Goal: Book appointment/travel/reservation

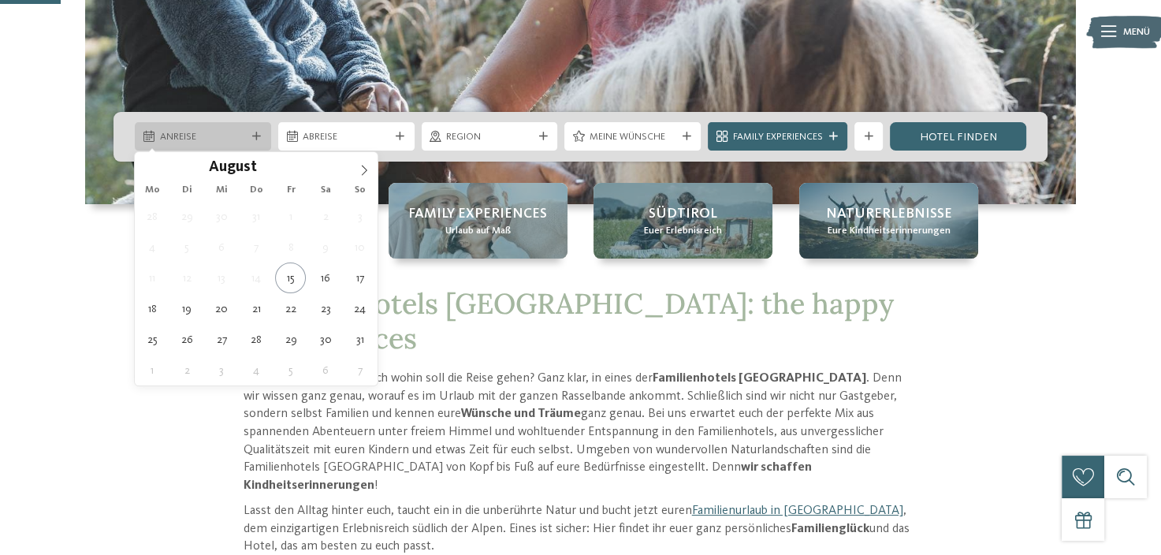
click at [199, 139] on span "Anreise" at bounding box center [203, 137] width 87 height 14
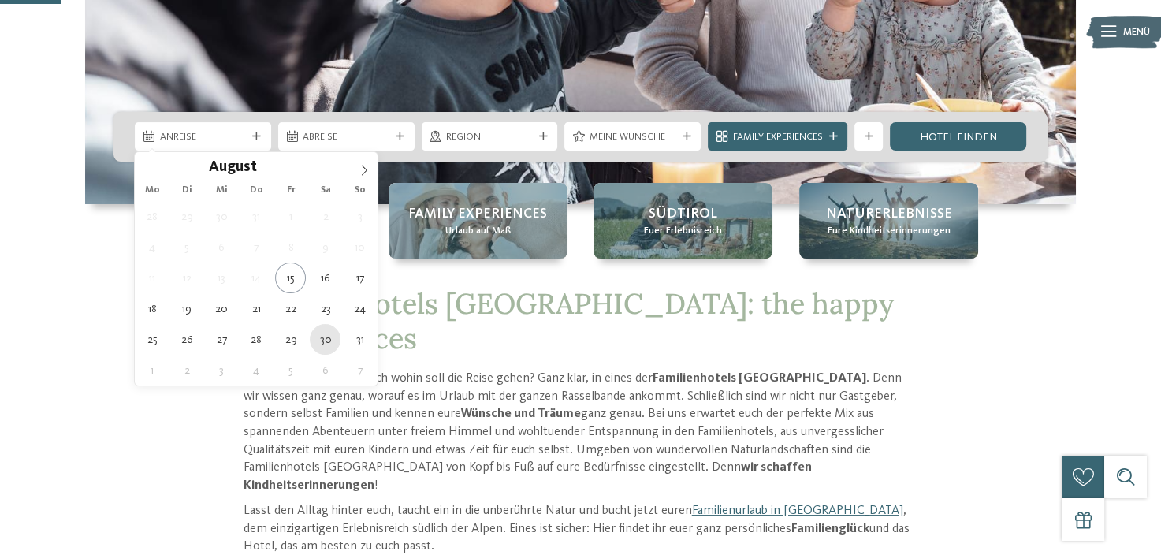
type div "[DATE]"
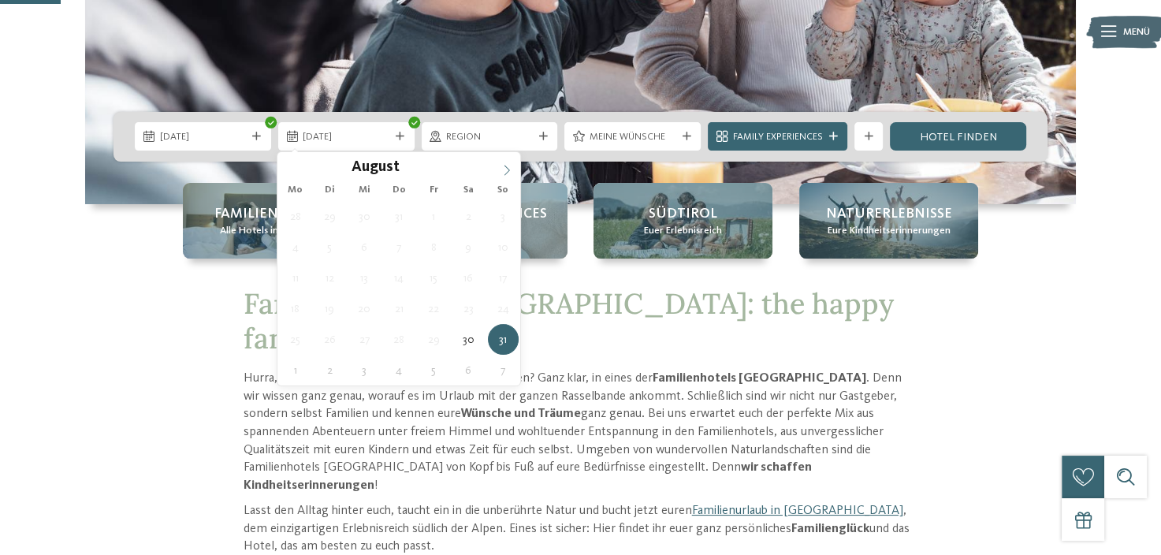
click at [510, 173] on icon at bounding box center [506, 170] width 11 height 11
type div "[DATE]"
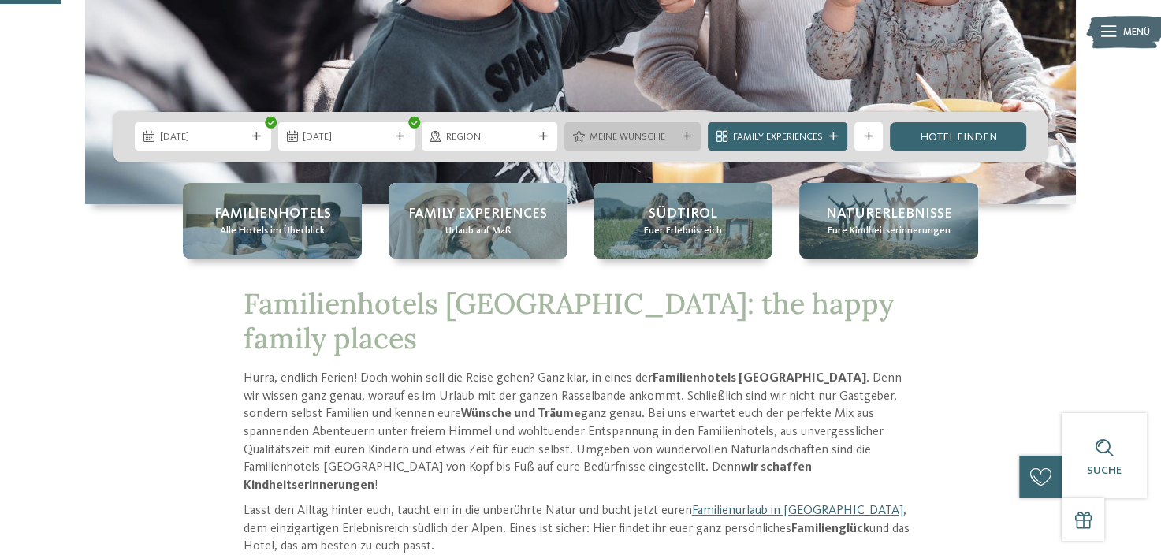
click at [602, 132] on span "Meine Wünsche" at bounding box center [633, 137] width 87 height 14
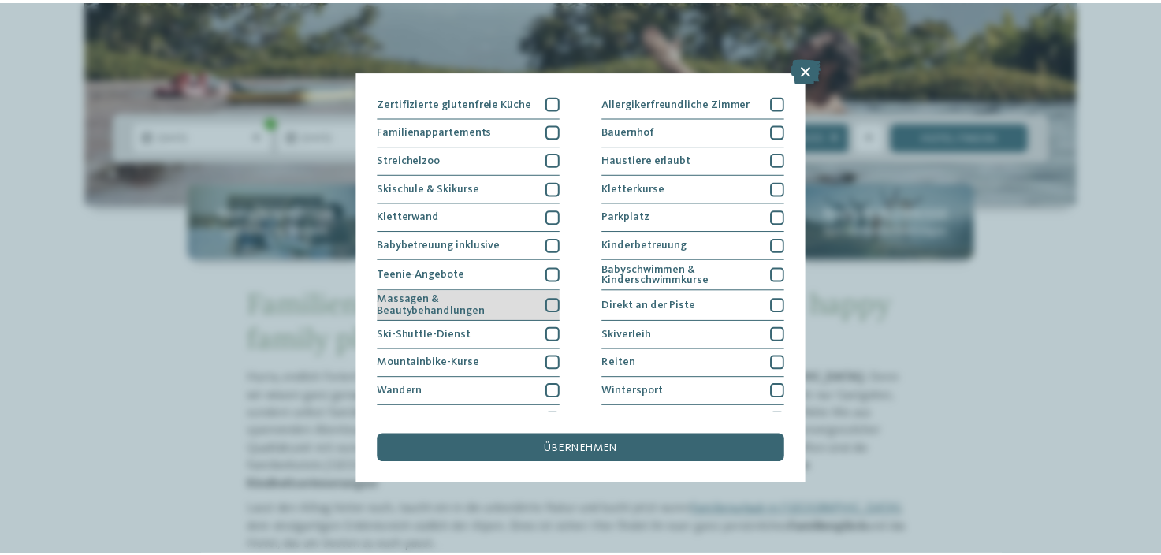
scroll to position [188, 0]
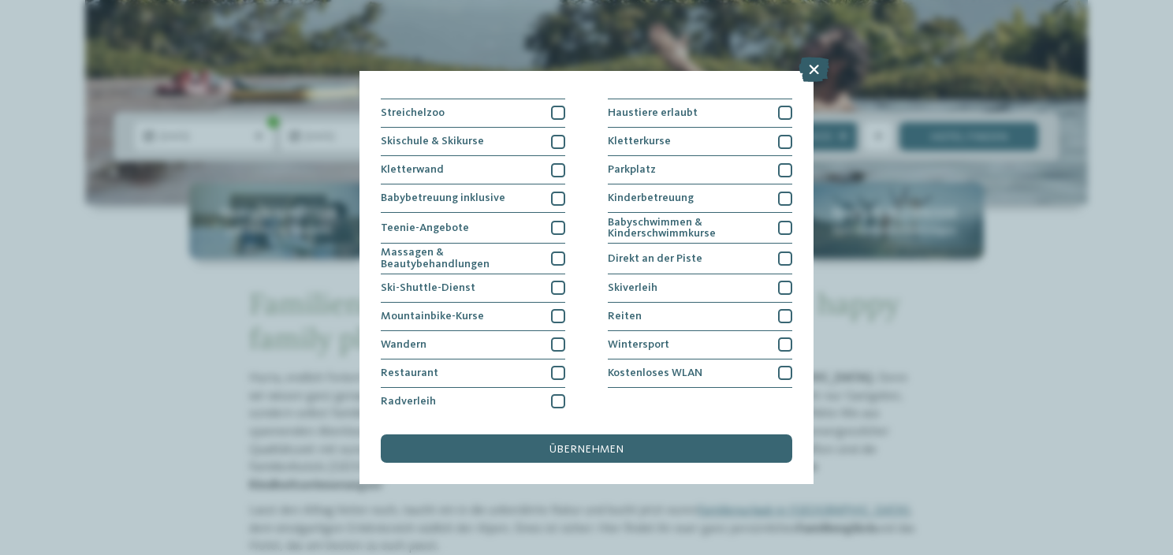
click at [807, 79] on icon at bounding box center [814, 69] width 31 height 25
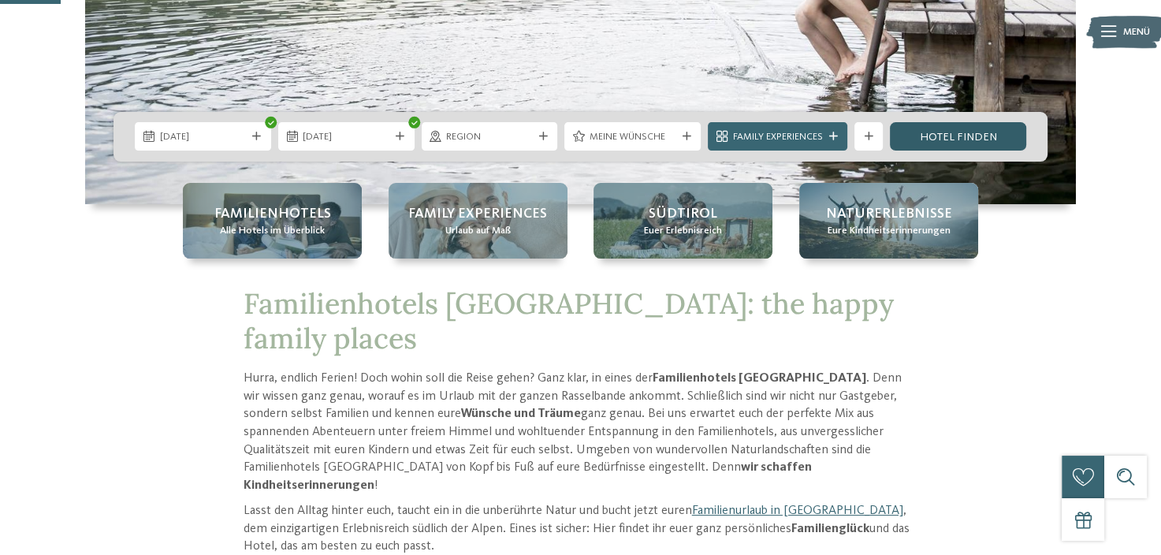
click at [980, 137] on link "Hotel finden" at bounding box center [958, 136] width 136 height 28
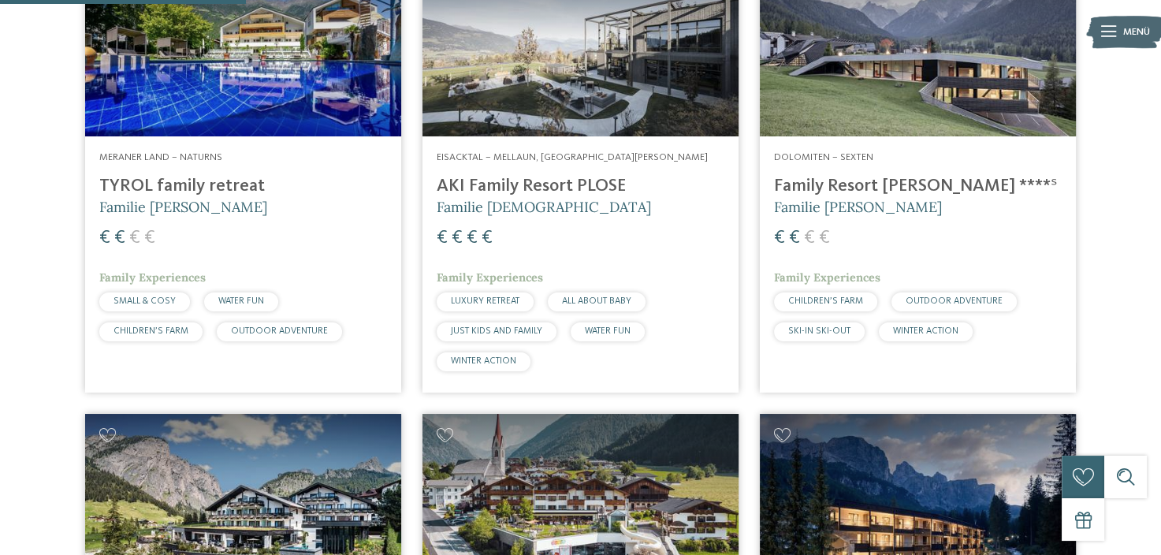
scroll to position [1063, 0]
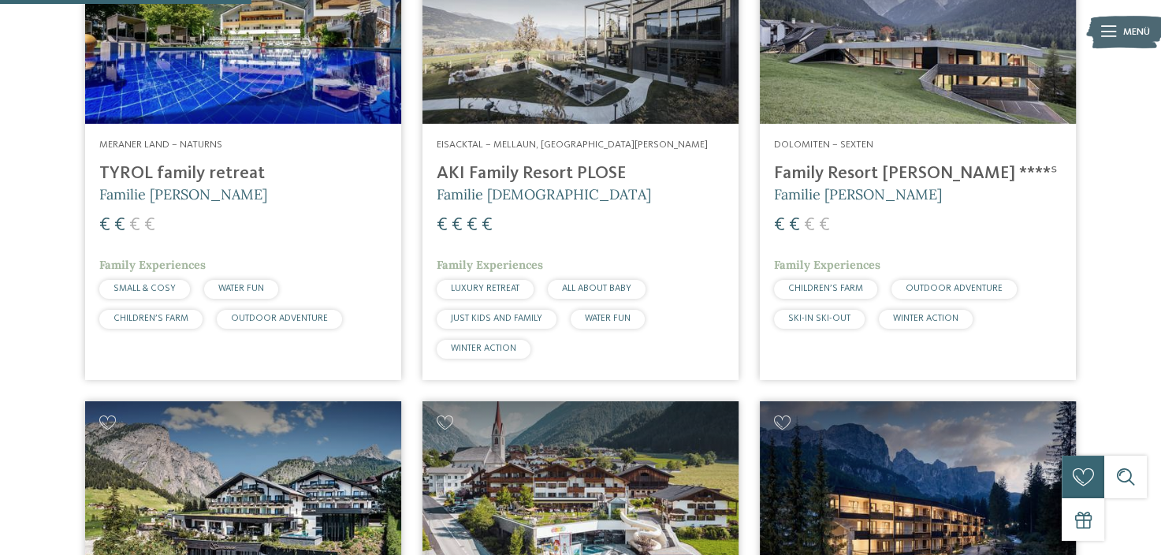
click at [590, 76] on img at bounding box center [581, 34] width 316 height 177
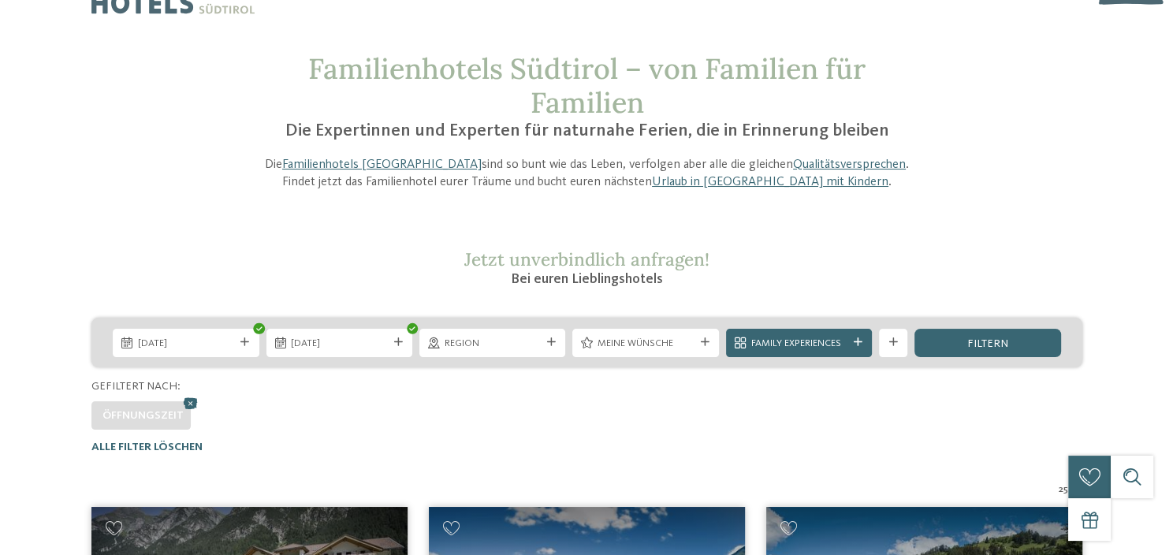
scroll to position [0, 0]
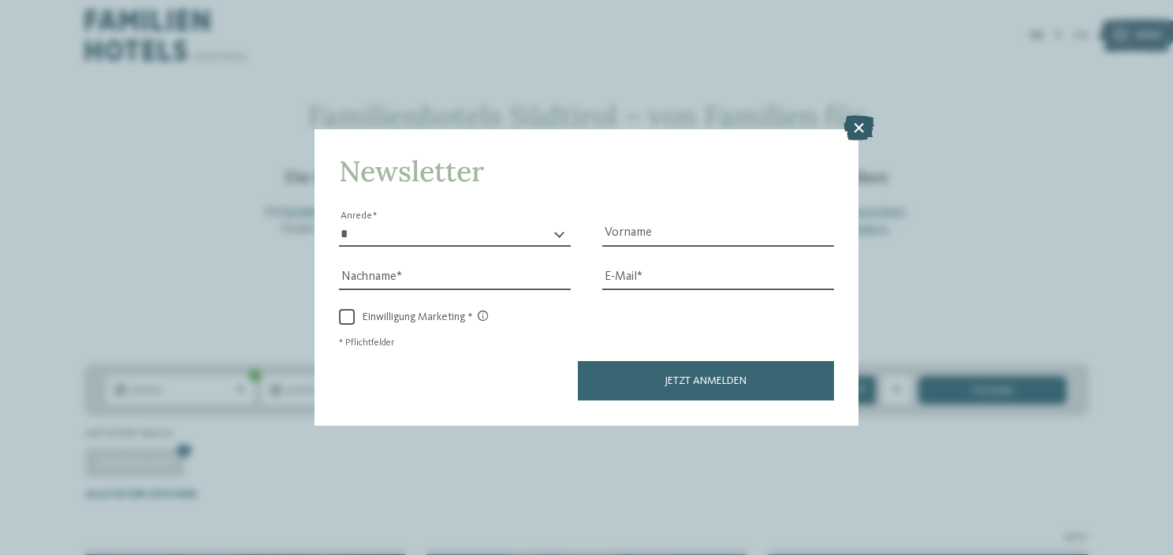
click at [859, 131] on icon at bounding box center [859, 128] width 31 height 25
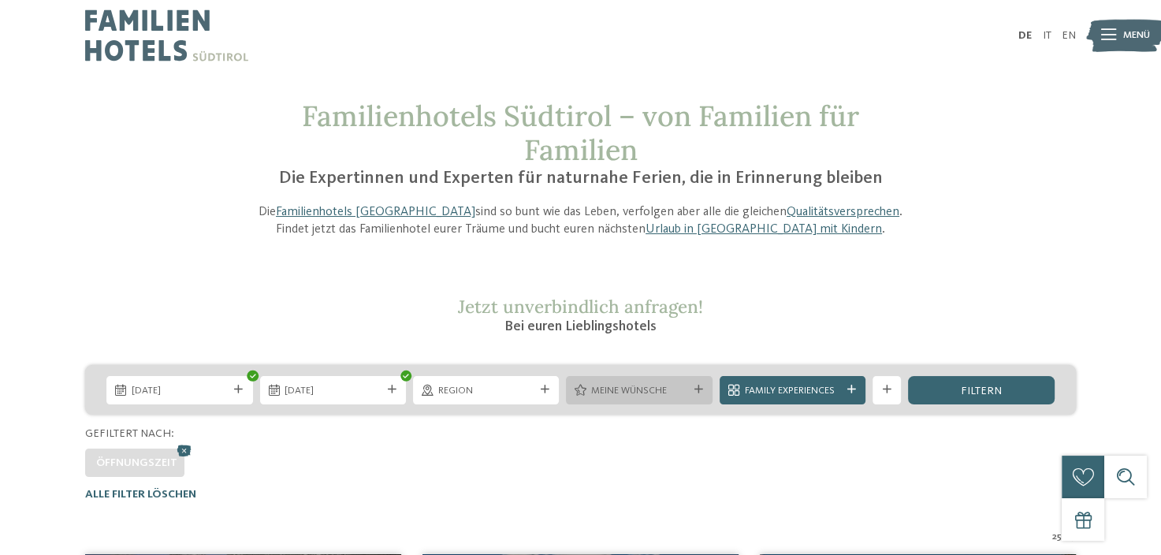
click at [618, 393] on span "Meine Wünsche" at bounding box center [639, 391] width 96 height 14
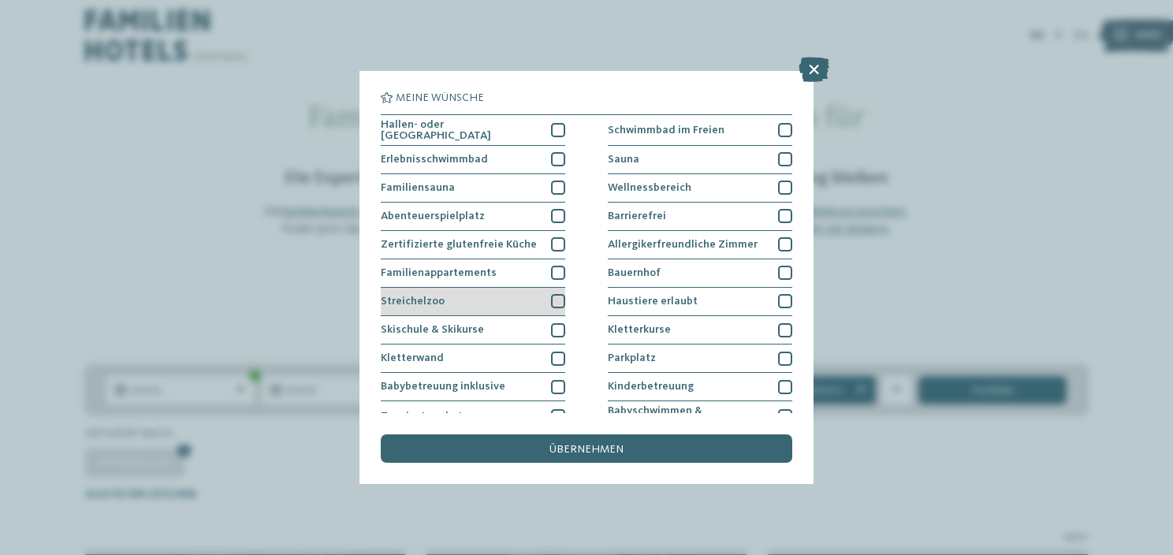
click at [561, 297] on div at bounding box center [558, 301] width 14 height 14
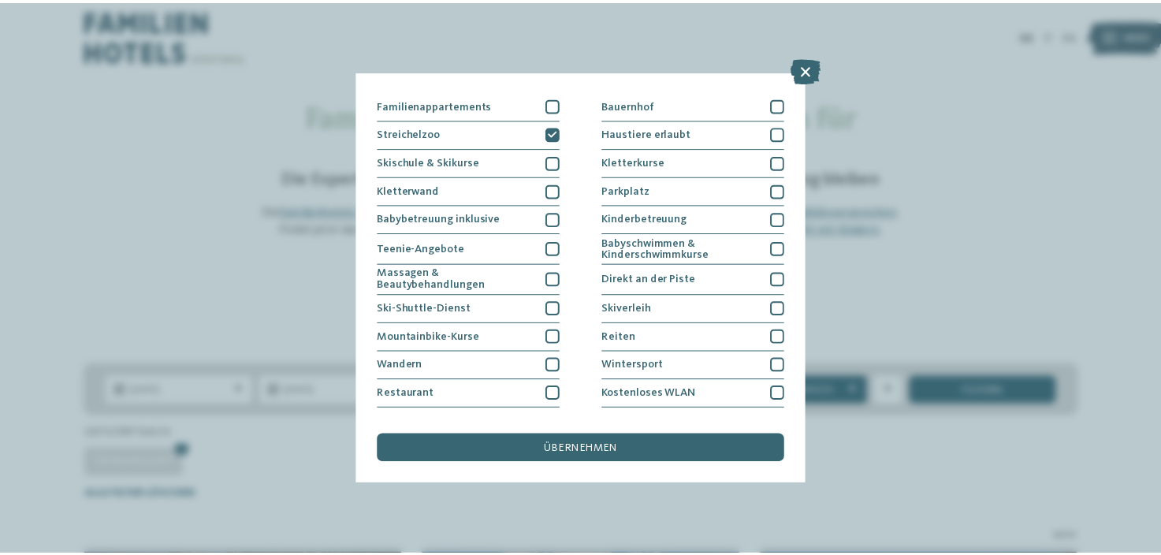
scroll to position [188, 0]
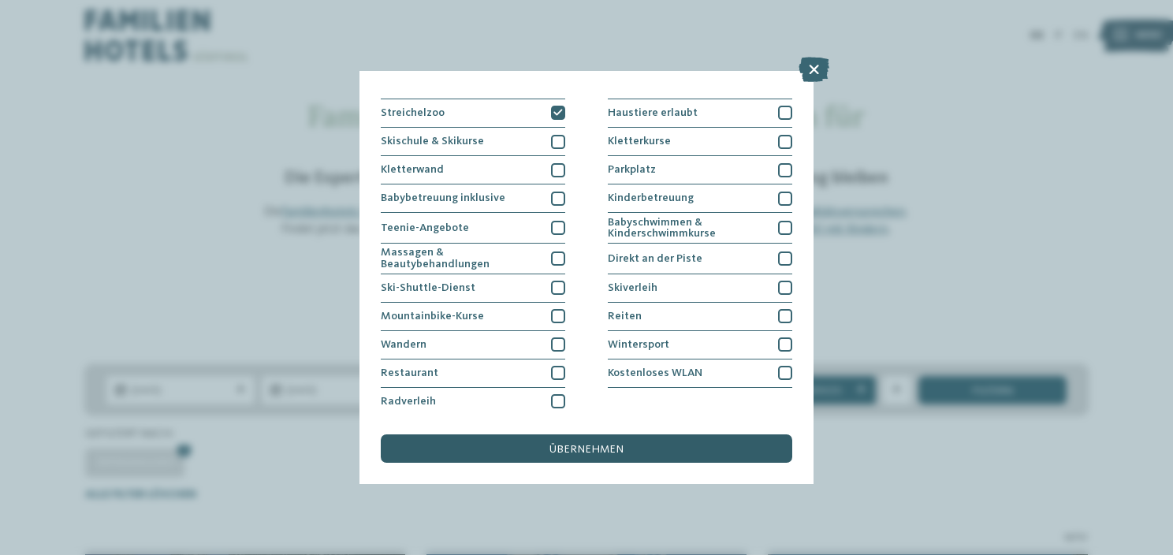
click at [568, 448] on span "übernehmen" at bounding box center [587, 449] width 74 height 11
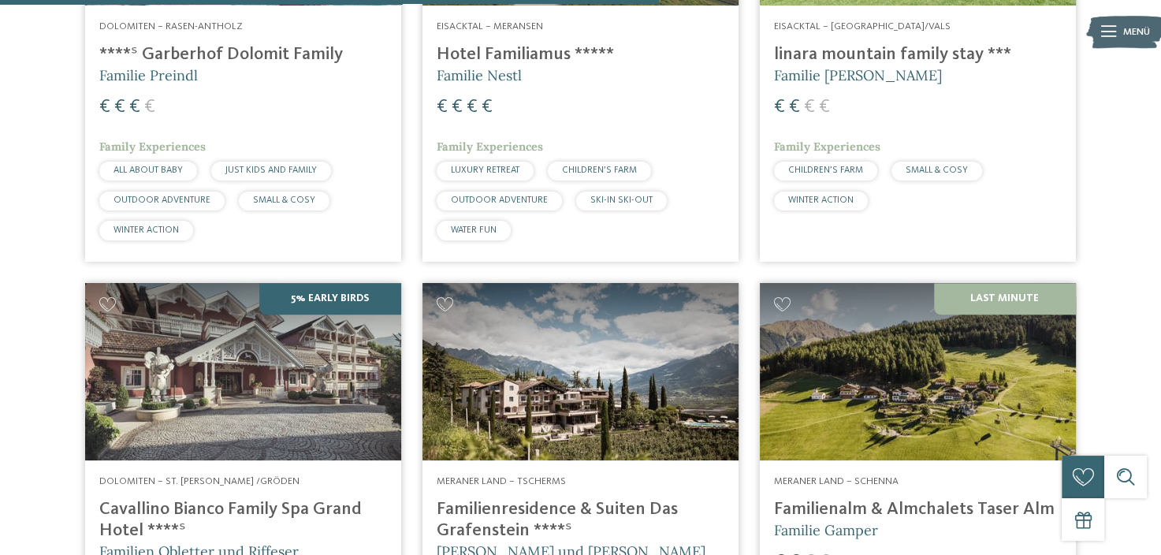
scroll to position [1482, 0]
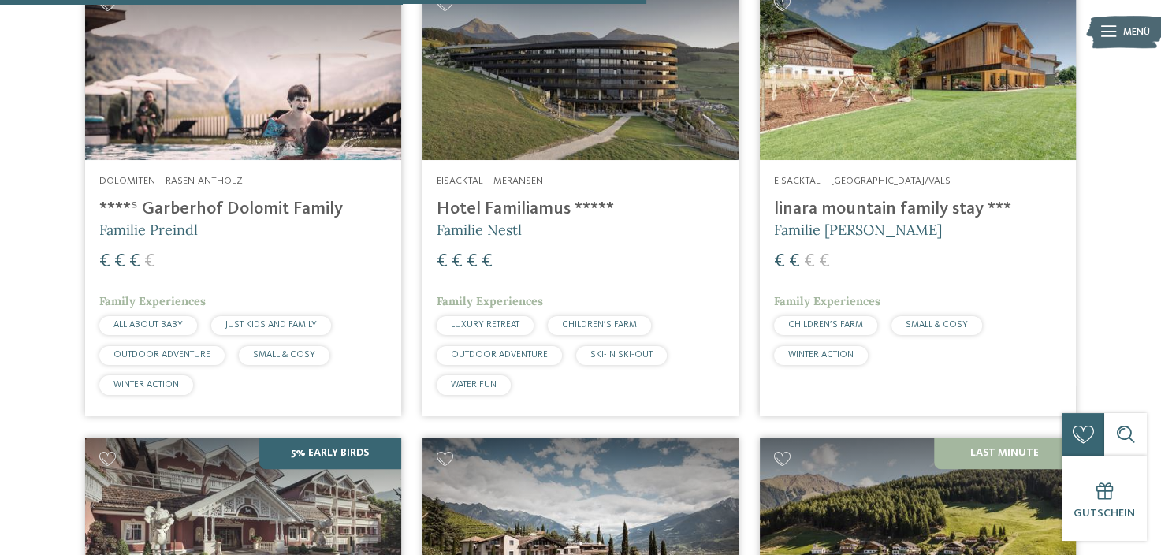
click at [300, 109] on img at bounding box center [243, 71] width 316 height 177
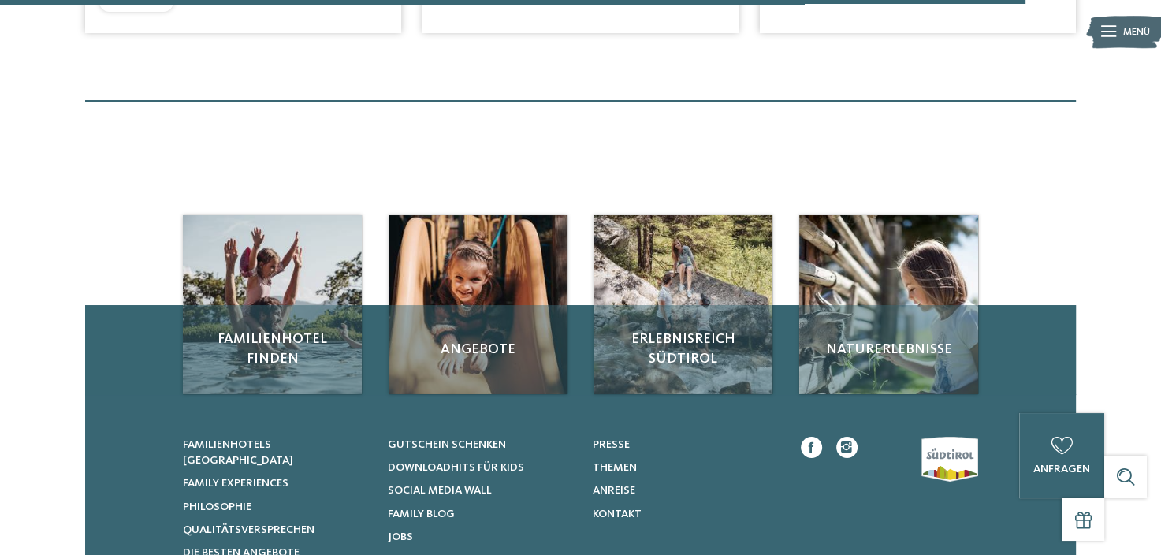
scroll to position [2349, 0]
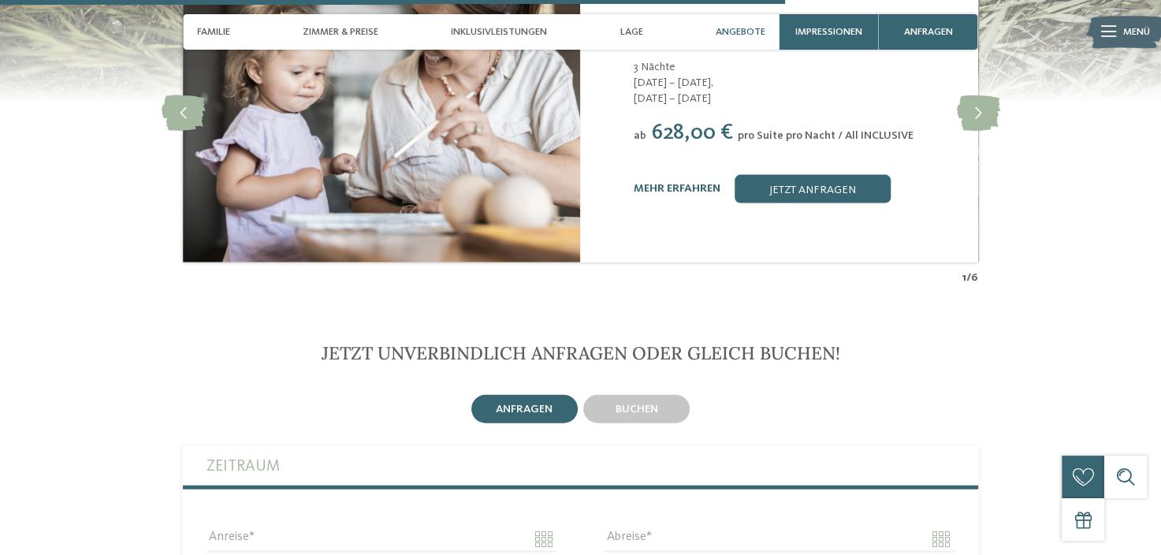
scroll to position [3627, 0]
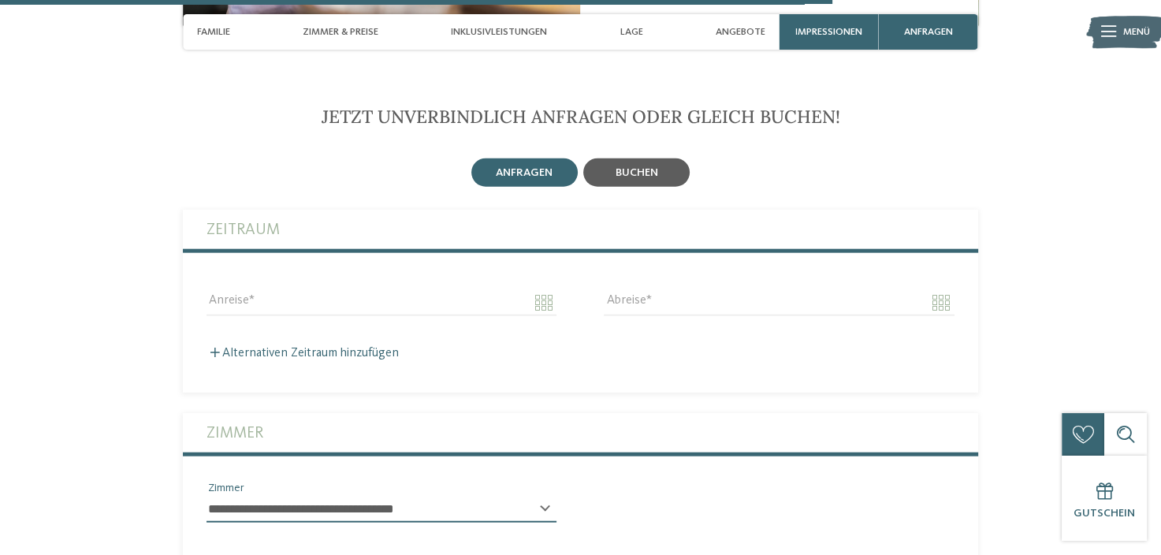
click at [646, 167] on span "buchen" at bounding box center [637, 172] width 43 height 11
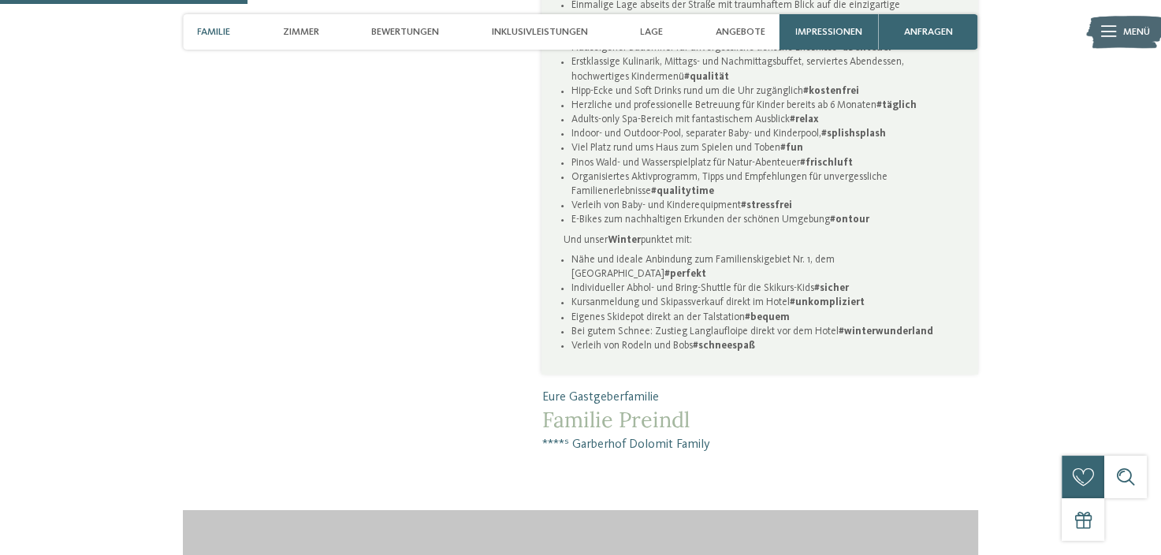
scroll to position [1340, 0]
